Goal: Information Seeking & Learning: Learn about a topic

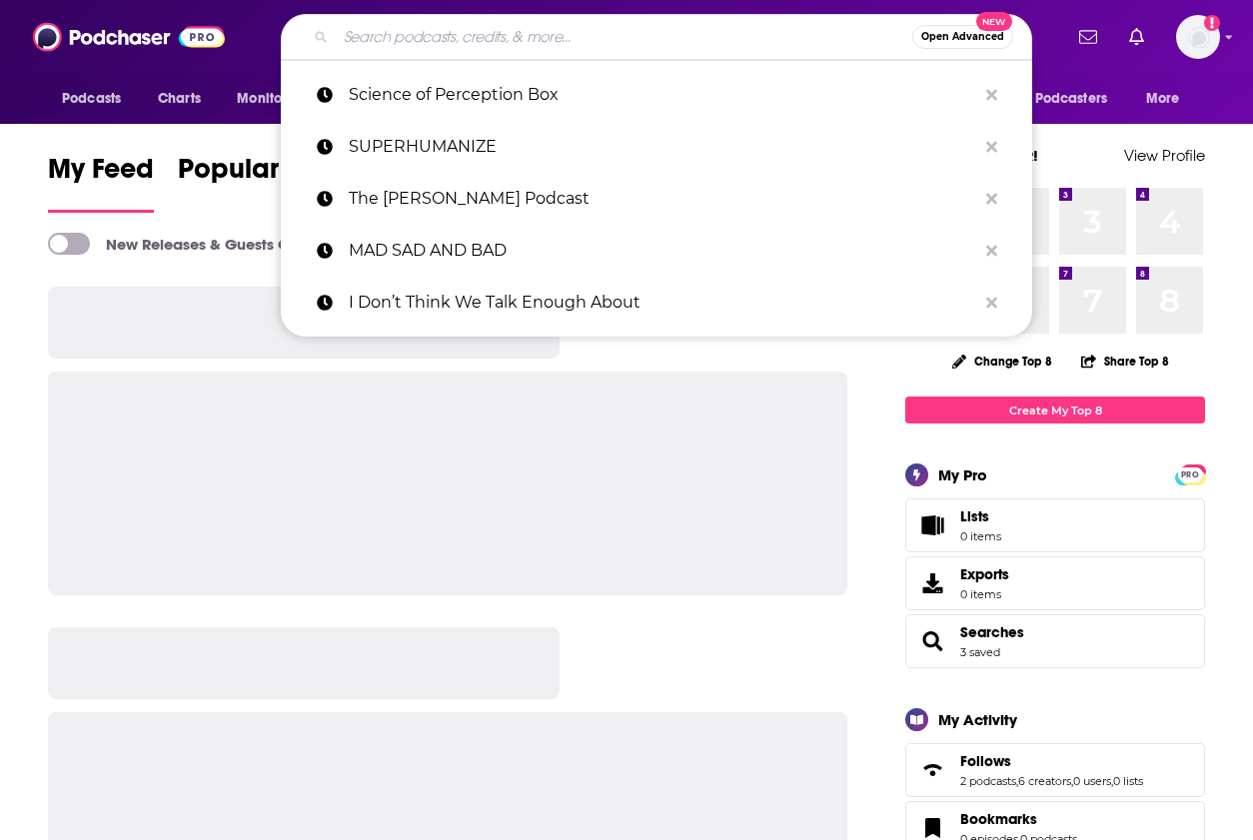
click at [514, 32] on input "Search podcasts, credits, & more..." at bounding box center [624, 37] width 577 height 32
paste input "A Bit of Optimism"
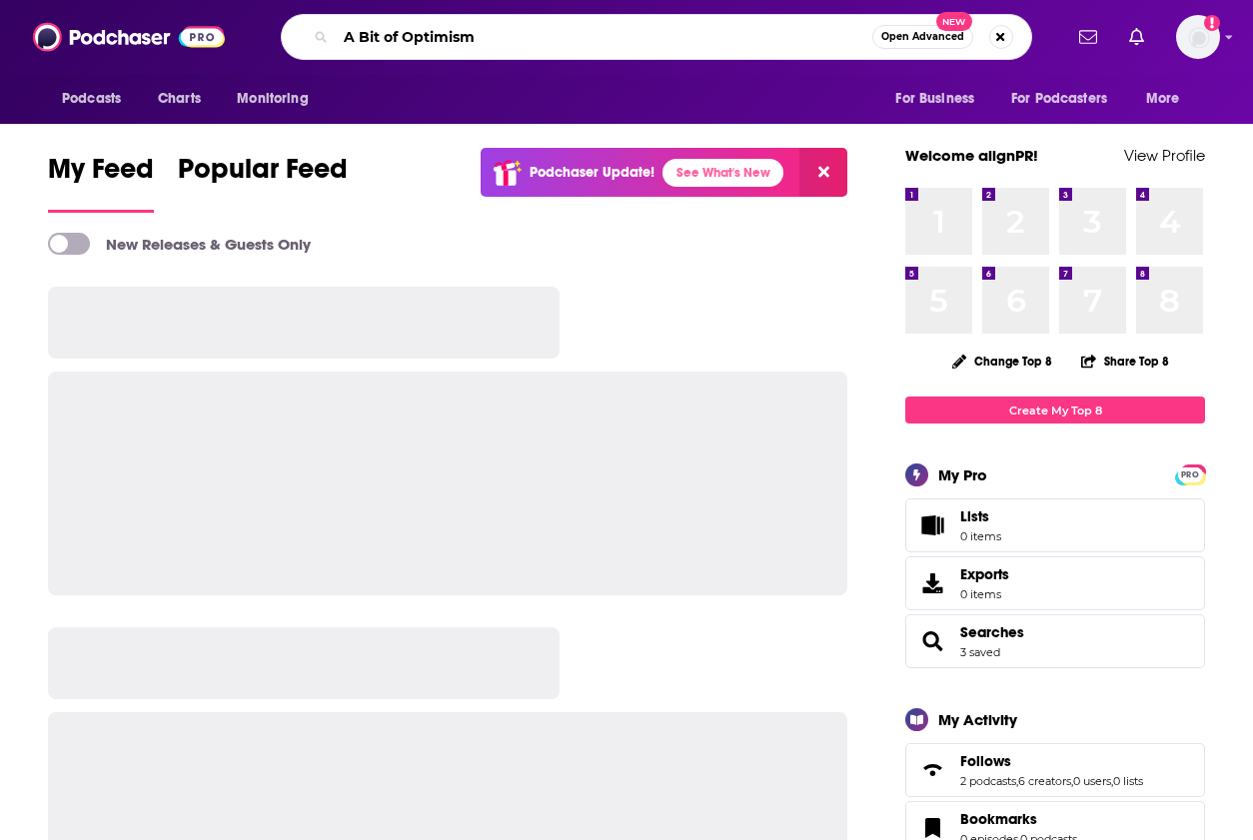
type input "A Bit of Optimism"
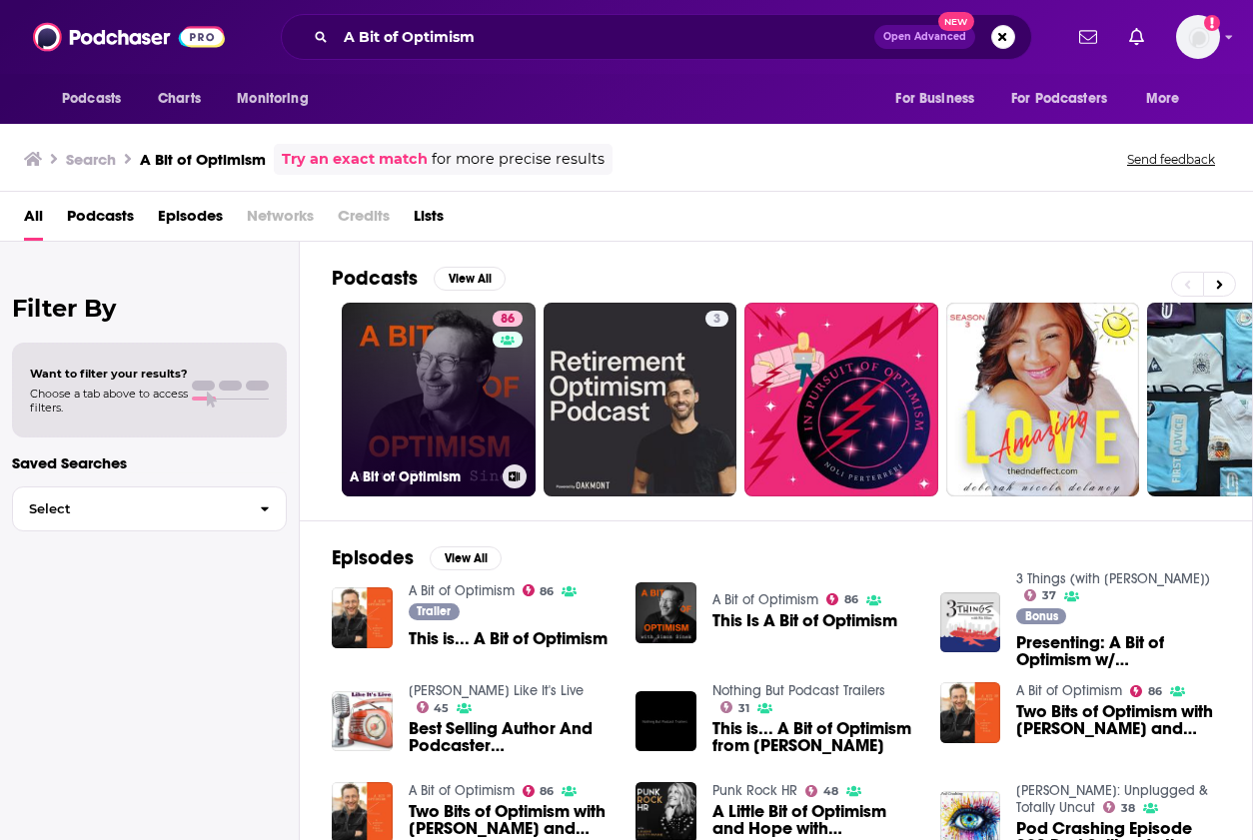
click at [432, 370] on link "86 A Bit of Optimism" at bounding box center [439, 400] width 194 height 194
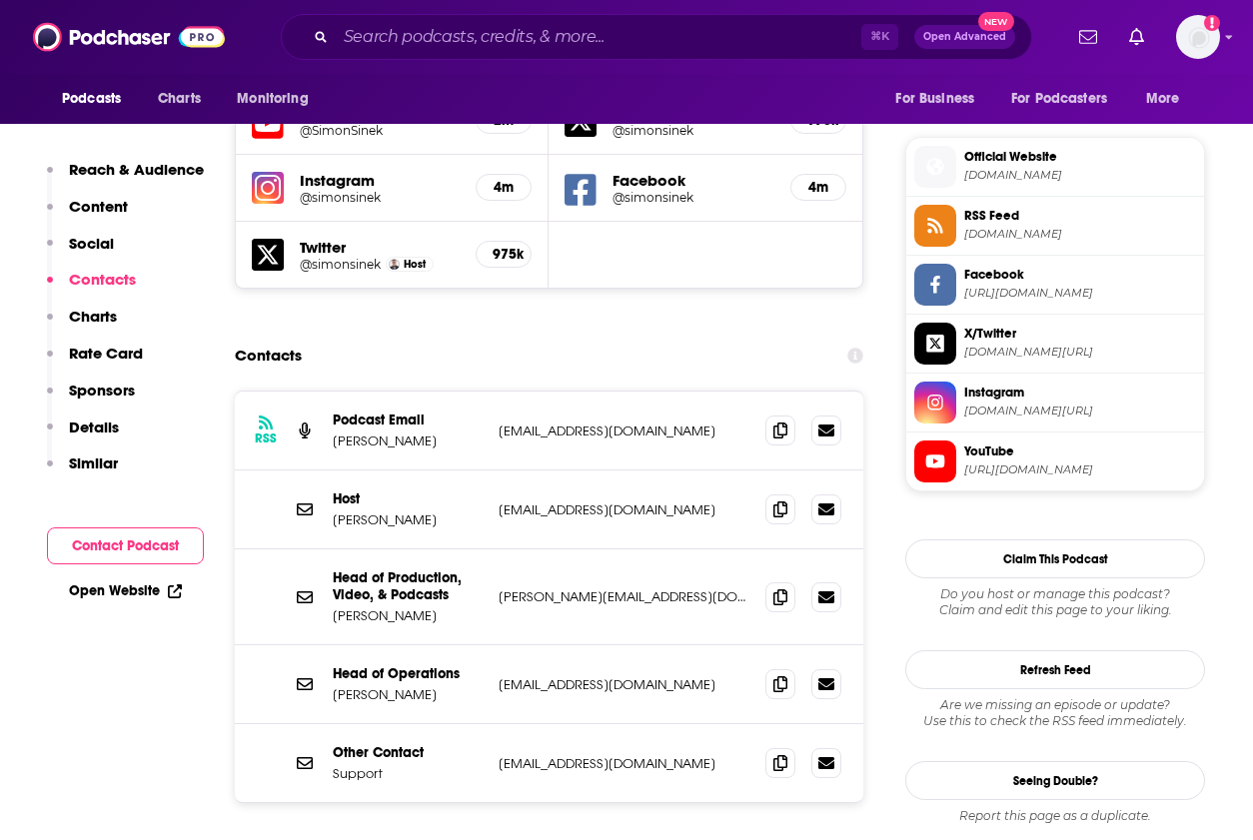
scroll to position [1760, 0]
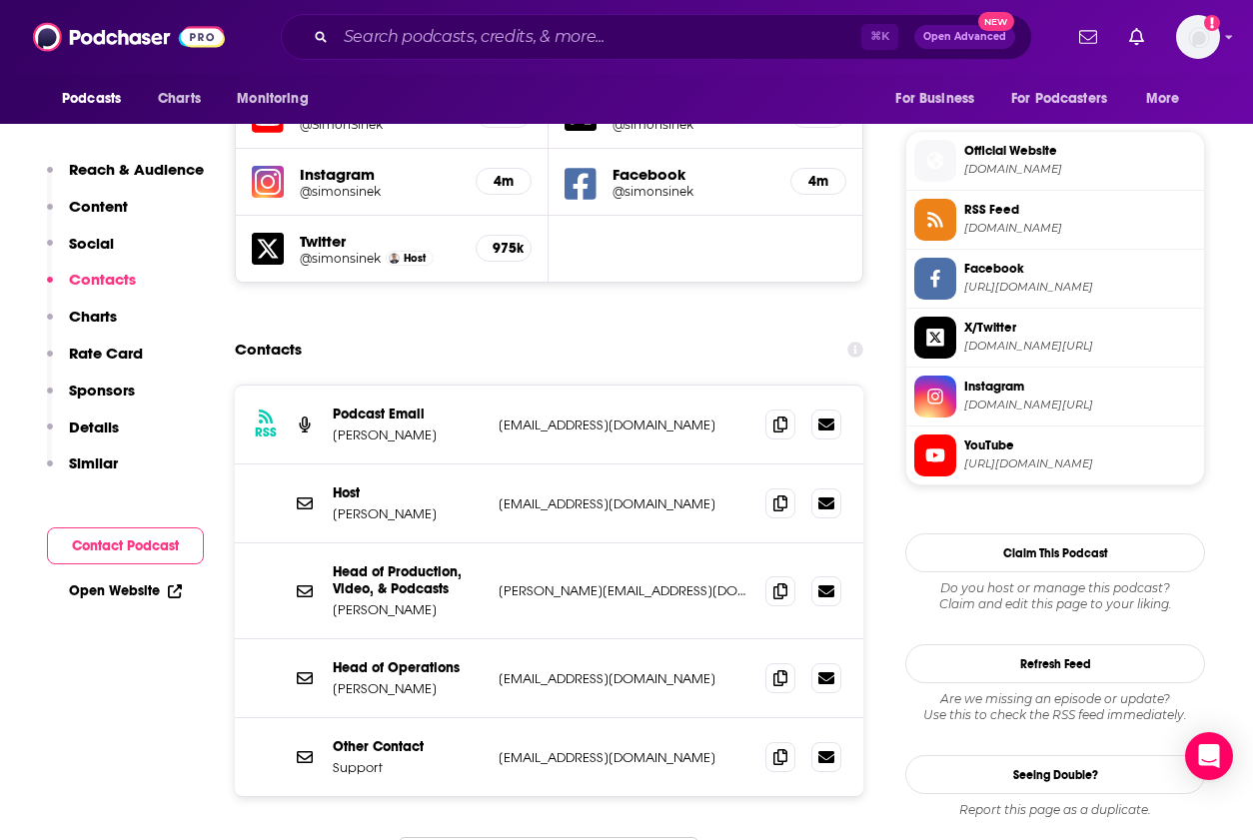
drag, startPoint x: 539, startPoint y: 811, endPoint x: 528, endPoint y: 811, distance: 11.0
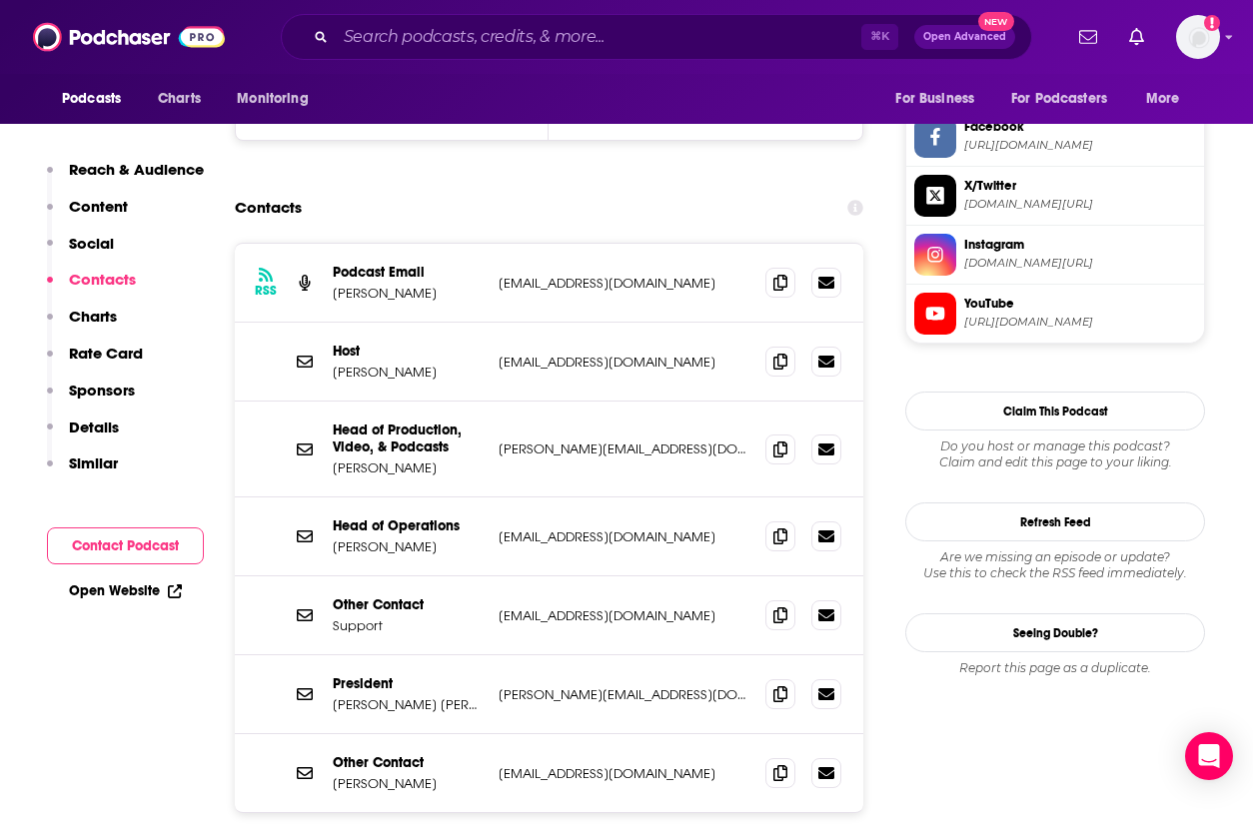
scroll to position [1922, 0]
